Goal: Information Seeking & Learning: Learn about a topic

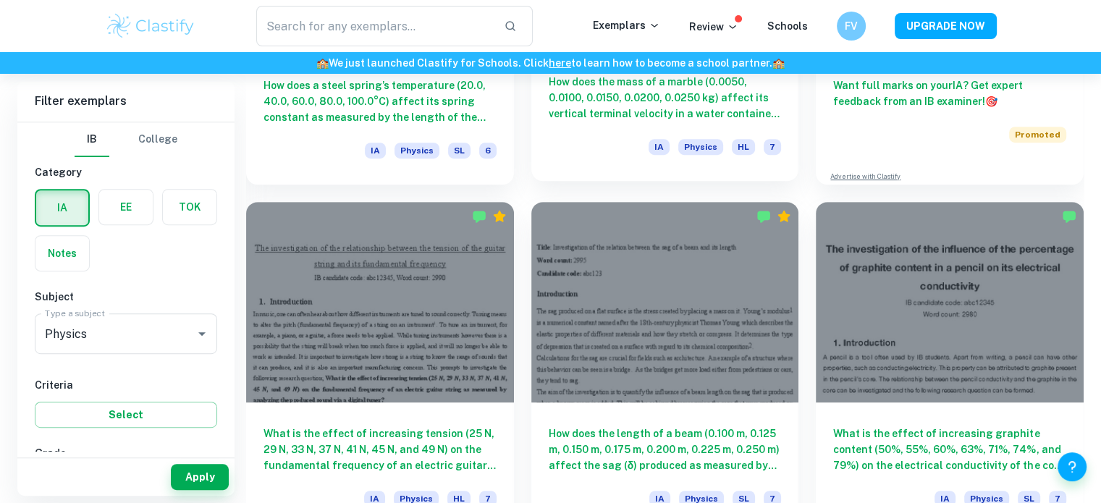
scroll to position [634, 0]
click at [444, 34] on input "text" at bounding box center [374, 26] width 237 height 41
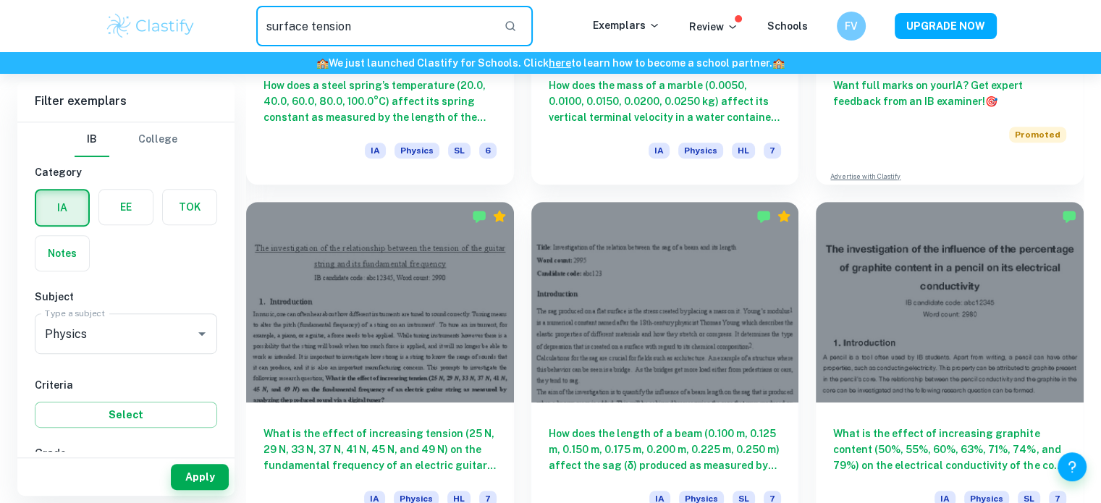
type input "surface tension"
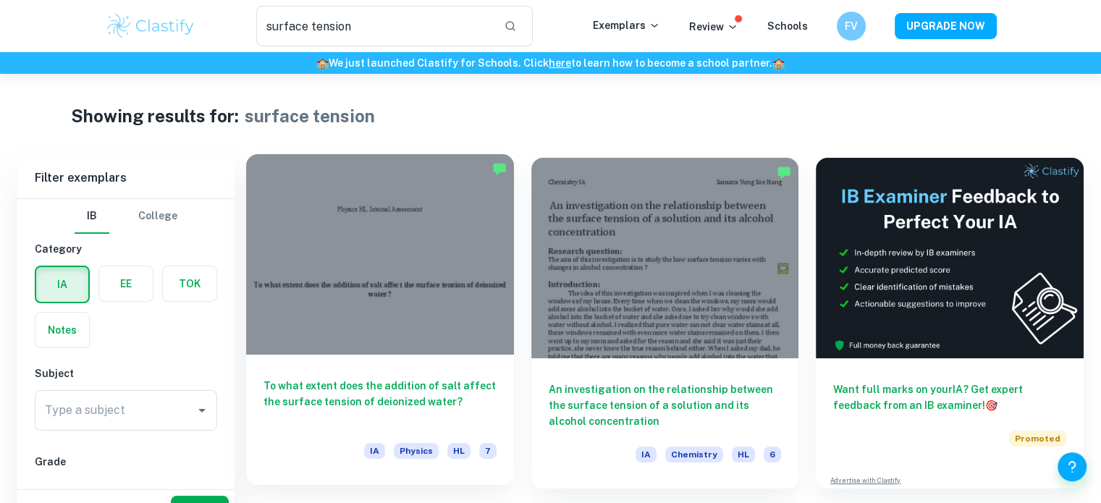
scroll to position [74, 0]
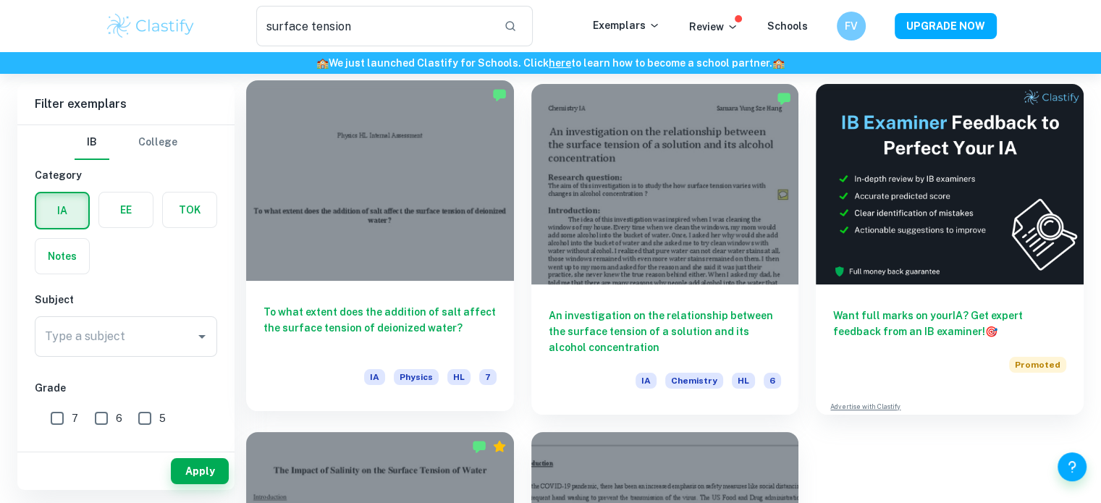
click at [437, 181] on div at bounding box center [380, 180] width 268 height 200
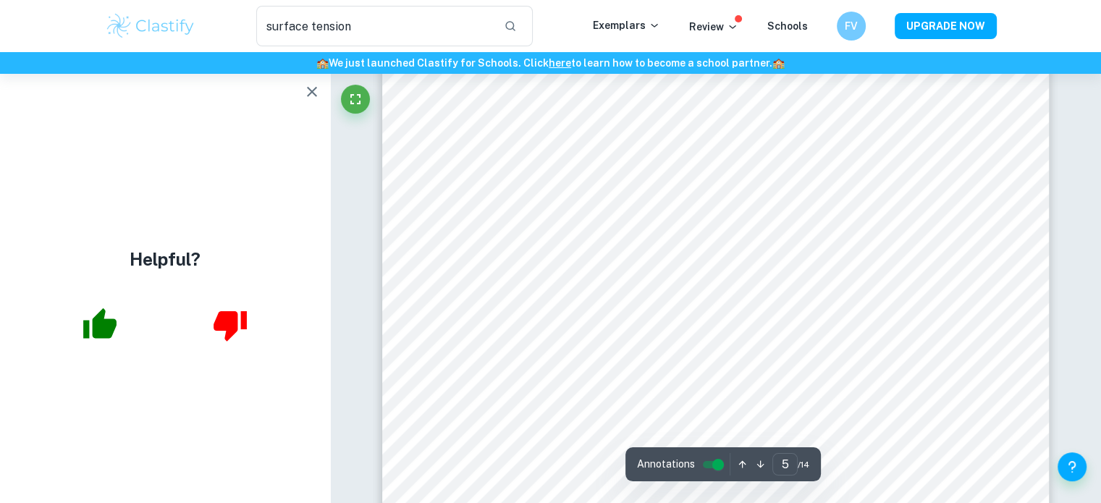
scroll to position [3925, 0]
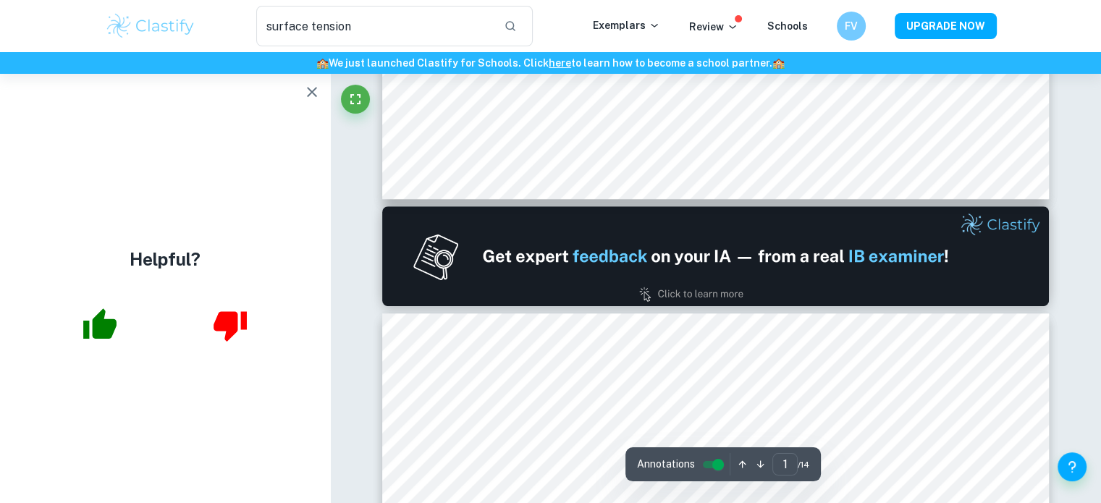
type input "2"
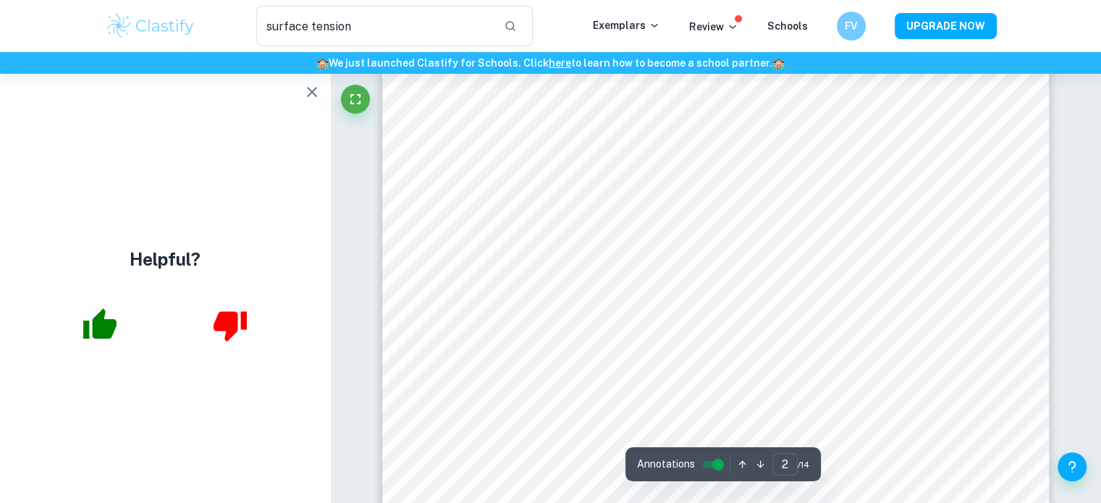
scroll to position [1059, 0]
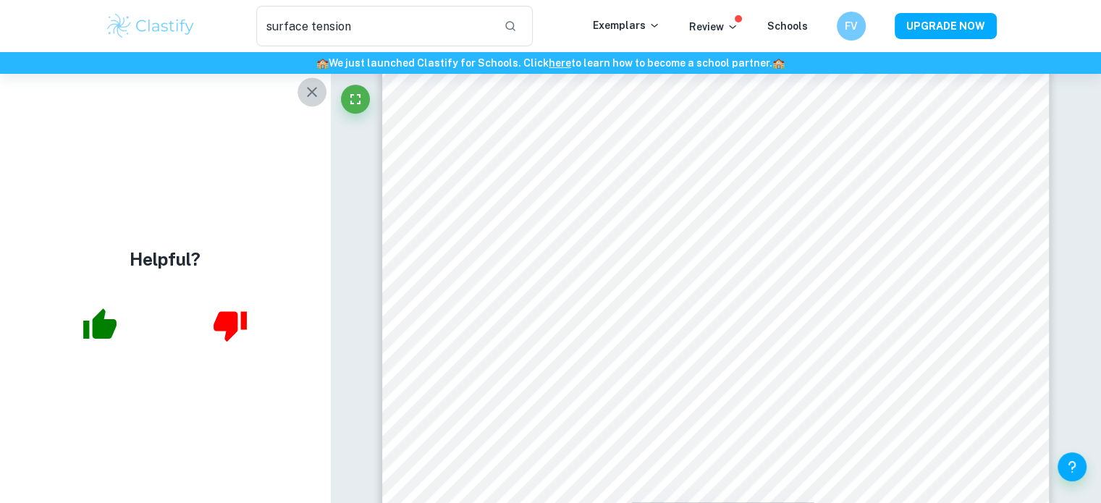
click at [313, 89] on icon "button" at bounding box center [311, 91] width 17 height 17
